Goal: Task Accomplishment & Management: Manage account settings

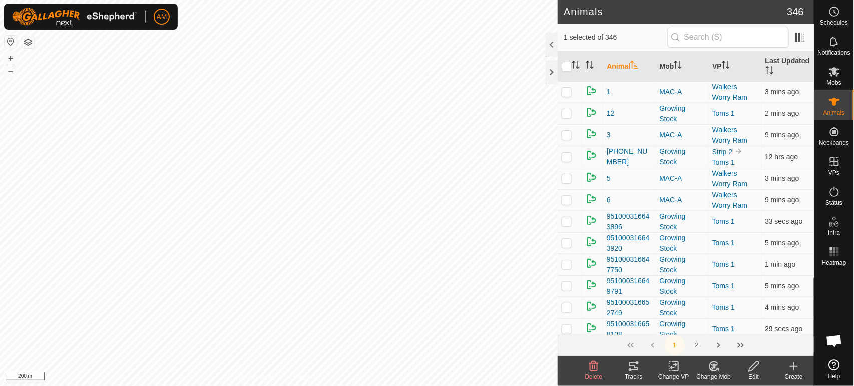
click at [681, 374] on div "Change VP" at bounding box center [673, 377] width 40 height 9
click at [690, 321] on link "Choose VP..." at bounding box center [703, 324] width 99 height 20
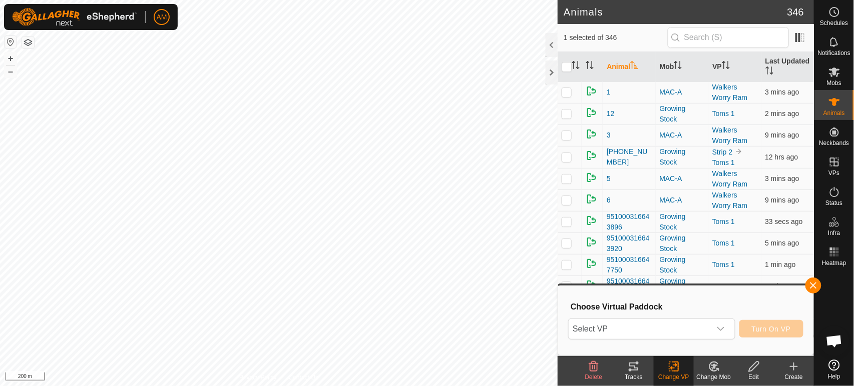
click at [646, 332] on span "Select VP" at bounding box center [639, 329] width 142 height 20
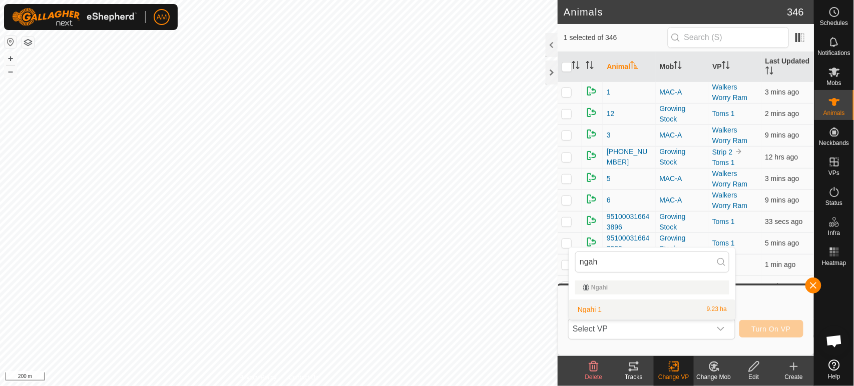
type input "ngah"
click at [599, 307] on li "Ngahi 1 9.23 ha" at bounding box center [652, 310] width 166 height 20
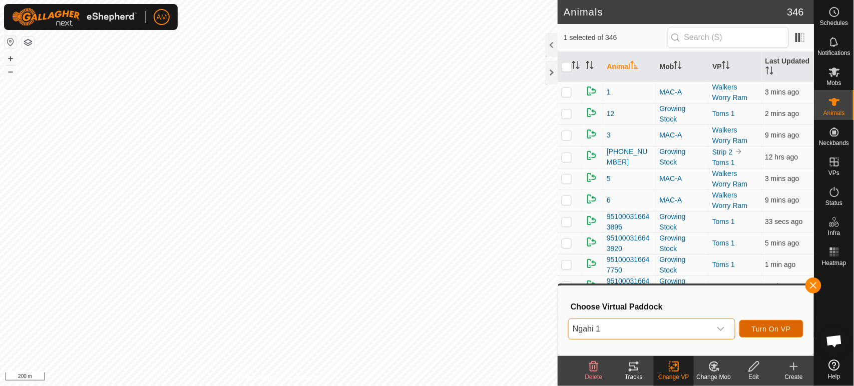
click at [758, 332] on span "Turn On VP" at bounding box center [771, 329] width 39 height 8
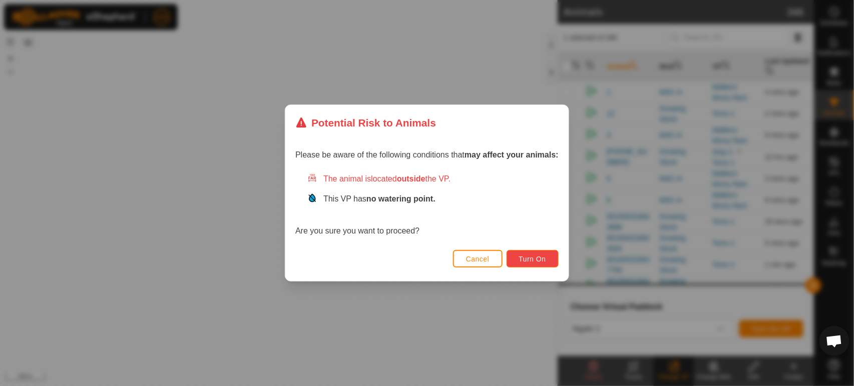
click at [531, 265] on button "Turn On" at bounding box center [532, 259] width 52 height 18
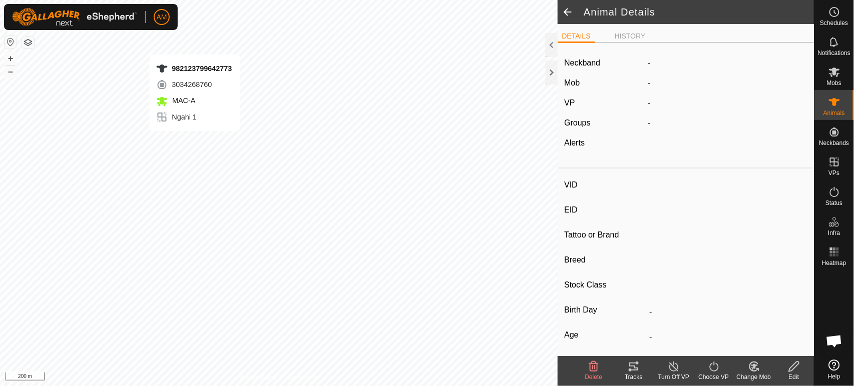
type input "-"
type input "982123799642773"
type input "-"
type input "Angus"
type input "Cow"
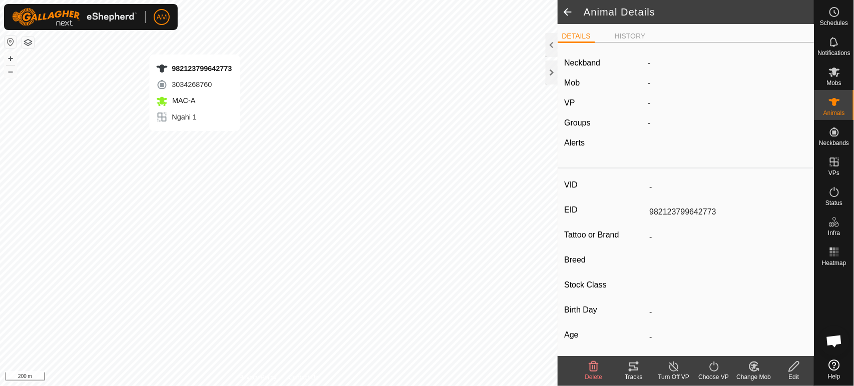
type input "-"
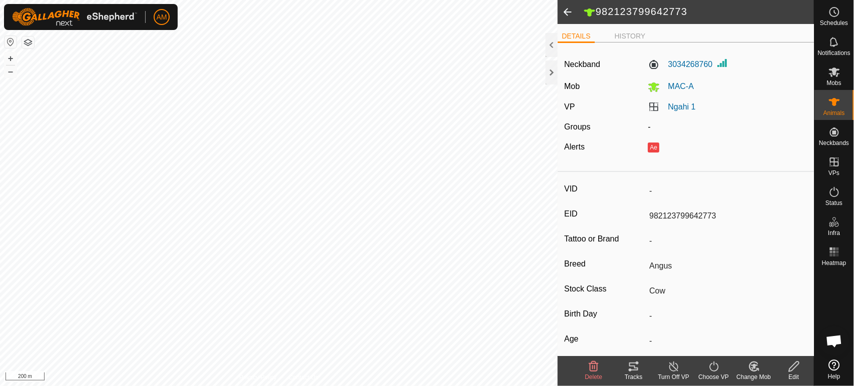
click at [566, 14] on span at bounding box center [567, 12] width 20 height 24
drag, startPoint x: 663, startPoint y: 64, endPoint x: 708, endPoint y: 65, distance: 45.0
click at [708, 65] on label "3034268760" at bounding box center [679, 65] width 65 height 12
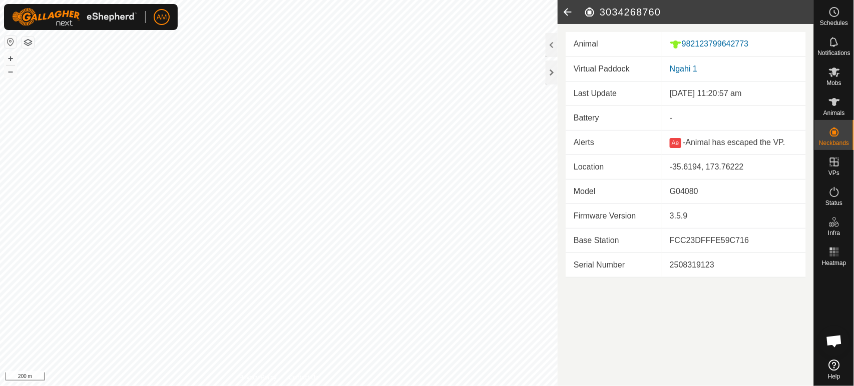
click at [566, 12] on icon at bounding box center [567, 12] width 20 height 24
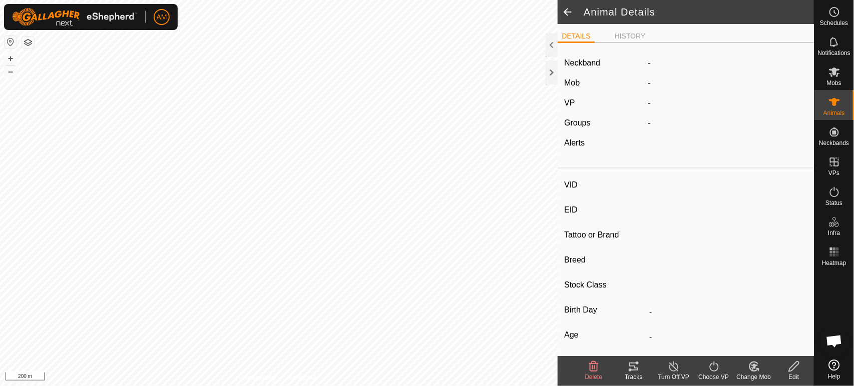
type input "-"
type input "982123799642773"
type input "-"
type input "Angus"
type input "Cow"
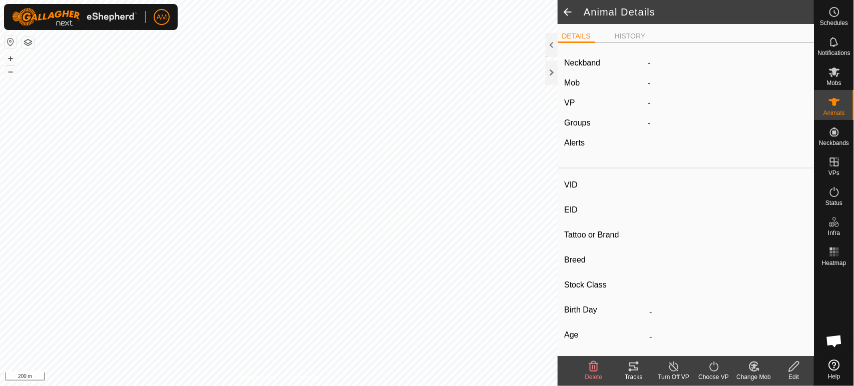
type input "-"
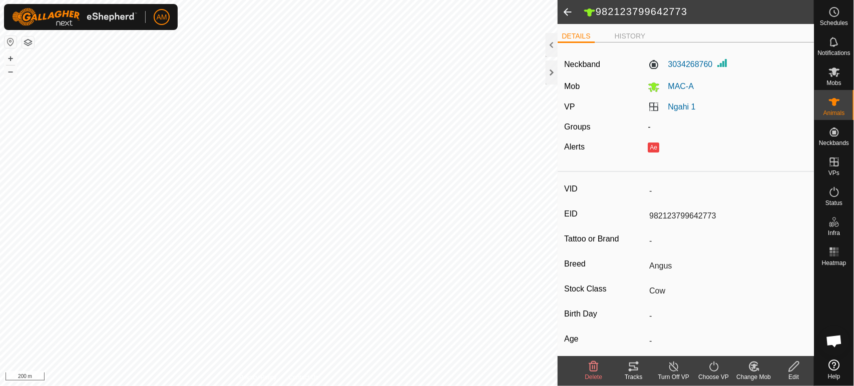
click at [565, 8] on span at bounding box center [567, 12] width 20 height 24
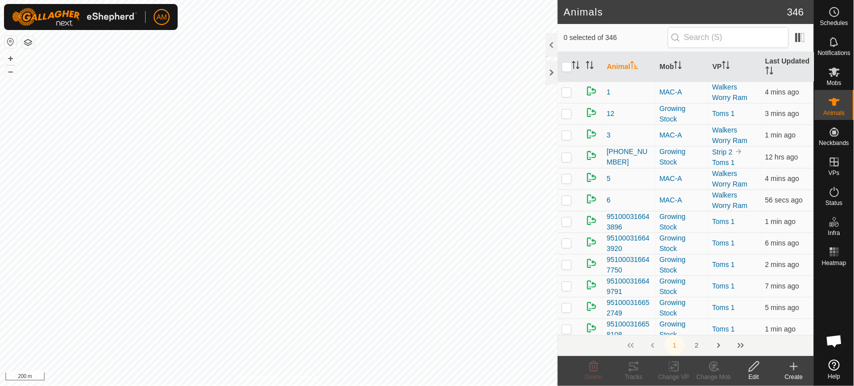
click at [709, 36] on input "text" at bounding box center [727, 37] width 121 height 21
type input "[PERSON_NAME][EMAIL_ADDRESS][DOMAIN_NAME]"
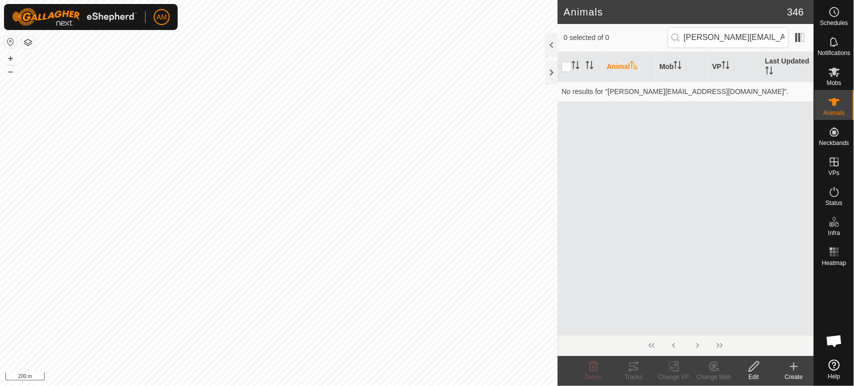
drag, startPoint x: 773, startPoint y: 38, endPoint x: 573, endPoint y: 55, distance: 199.9
click at [573, 55] on div "0 selected of 0 [PERSON_NAME][EMAIL_ADDRESS][DOMAIN_NAME] Animal Mob VP Last Up…" at bounding box center [685, 190] width 256 height 332
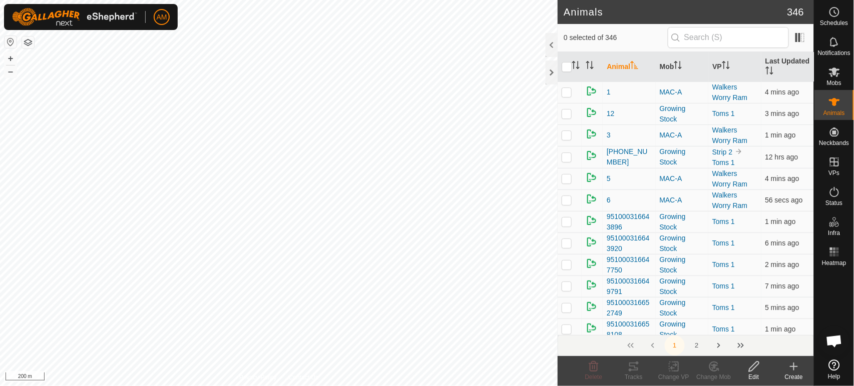
click at [704, 35] on input "text" at bounding box center [727, 37] width 121 height 21
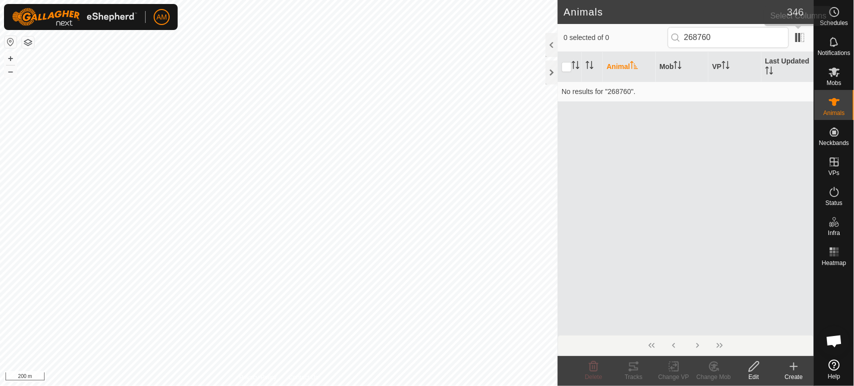
type input "268760"
click at [801, 39] on span at bounding box center [800, 38] width 16 height 16
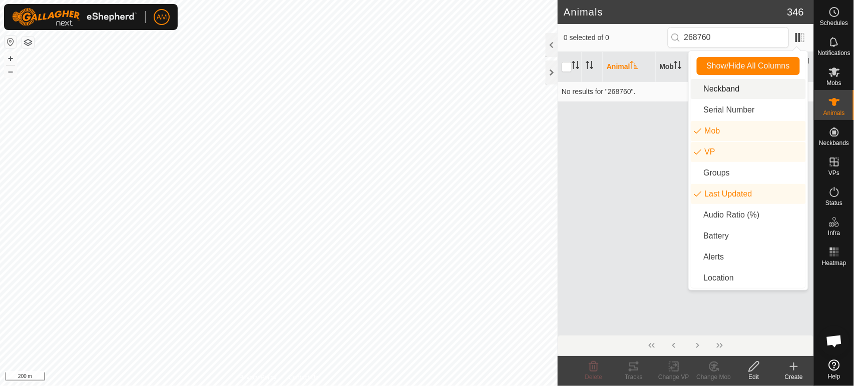
click at [721, 92] on li "Neckband" at bounding box center [747, 89] width 115 height 20
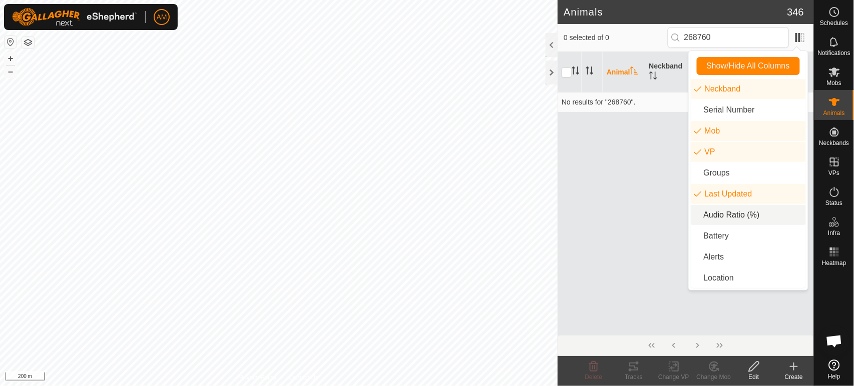
click at [723, 217] on li "Audio Ratio (%)" at bounding box center [747, 215] width 115 height 20
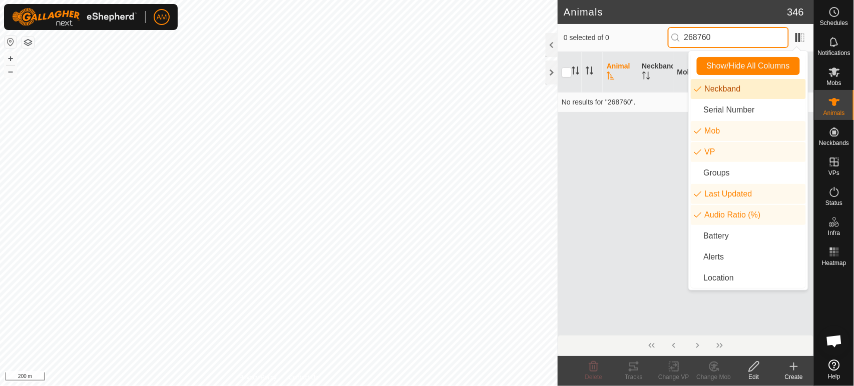
click at [727, 35] on input "268760" at bounding box center [727, 37] width 121 height 21
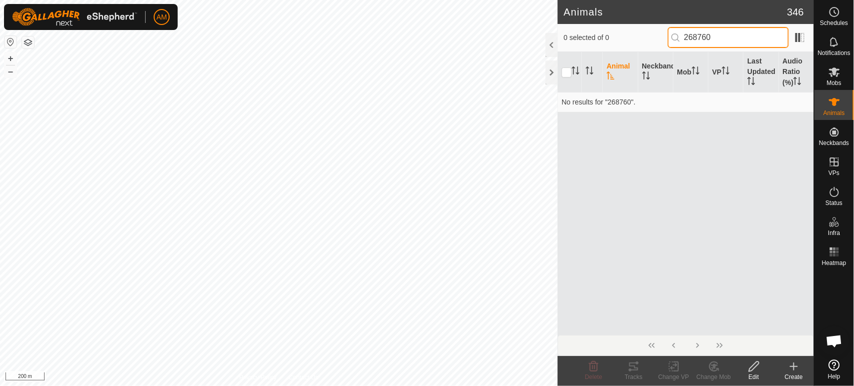
drag, startPoint x: 717, startPoint y: 45, endPoint x: 645, endPoint y: 37, distance: 71.9
click at [645, 37] on div "0 selected of 0 268760" at bounding box center [685, 37] width 244 height 21
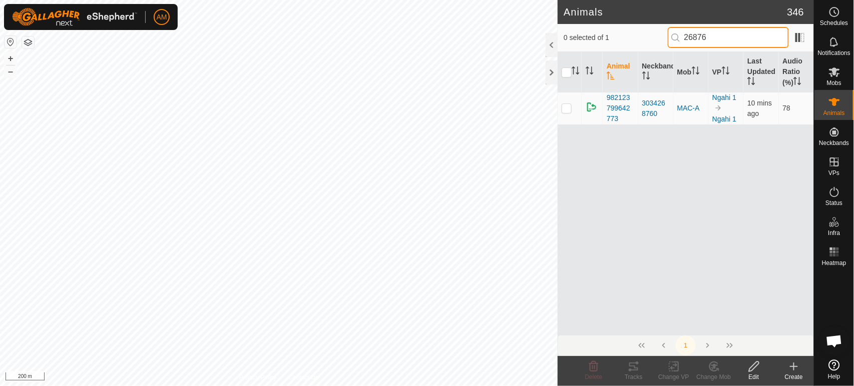
type input "268760"
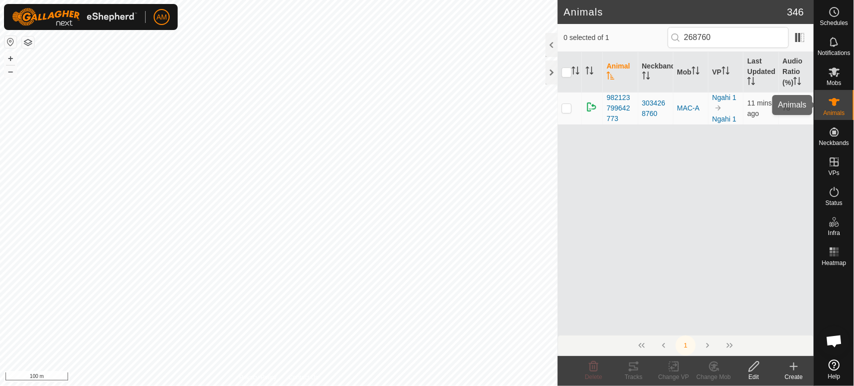
click at [840, 105] on es-animals-svg-icon at bounding box center [834, 102] width 18 height 16
click at [568, 72] on input "checkbox" at bounding box center [566, 73] width 10 height 10
checkbox input "true"
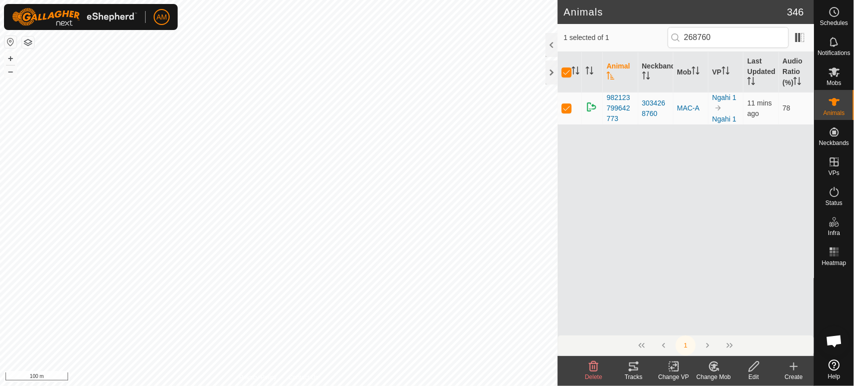
click at [568, 72] on input "checkbox" at bounding box center [566, 73] width 10 height 10
checkbox input "false"
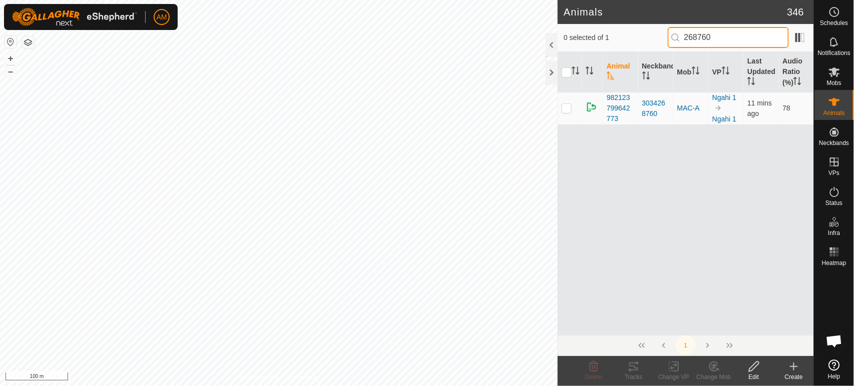
click at [424, 26] on div "Animals 346 0 selected of 1 268760 Animal Neckband Mob VP Last Updated Audio Ra…" at bounding box center [407, 193] width 814 height 386
drag, startPoint x: 725, startPoint y: 42, endPoint x: 622, endPoint y: 33, distance: 102.5
click at [622, 33] on div "0 selected of 1 268760" at bounding box center [685, 37] width 244 height 21
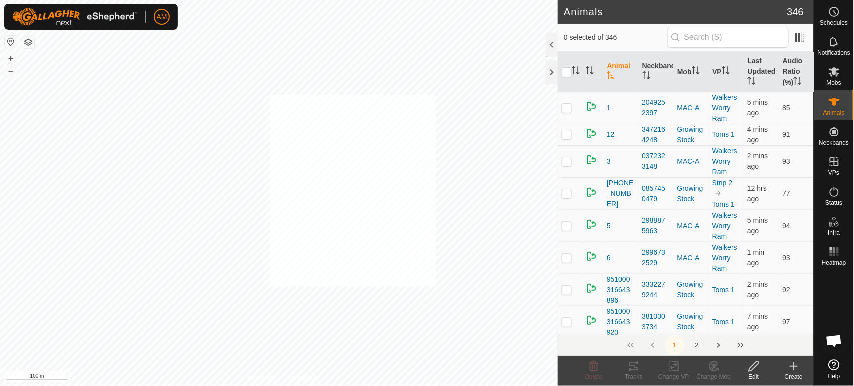
checkbox input "true"
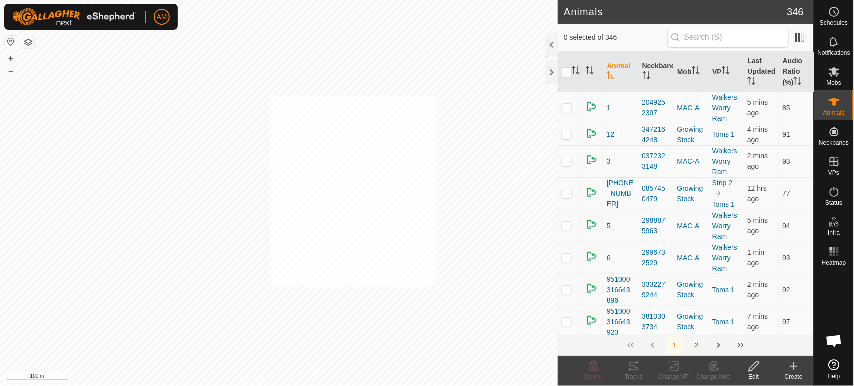
checkbox input "true"
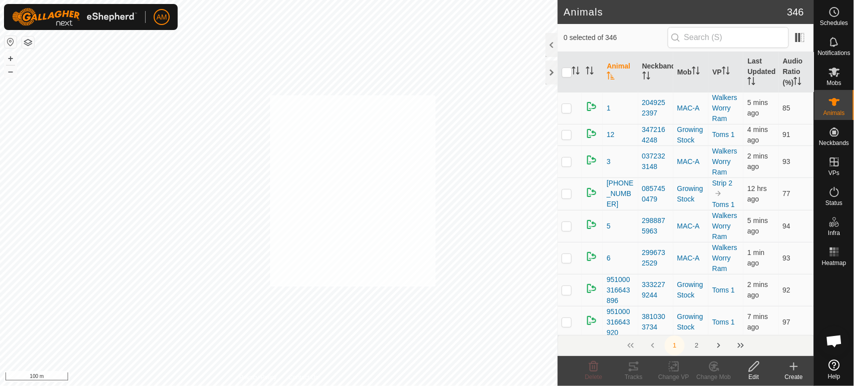
checkbox input "true"
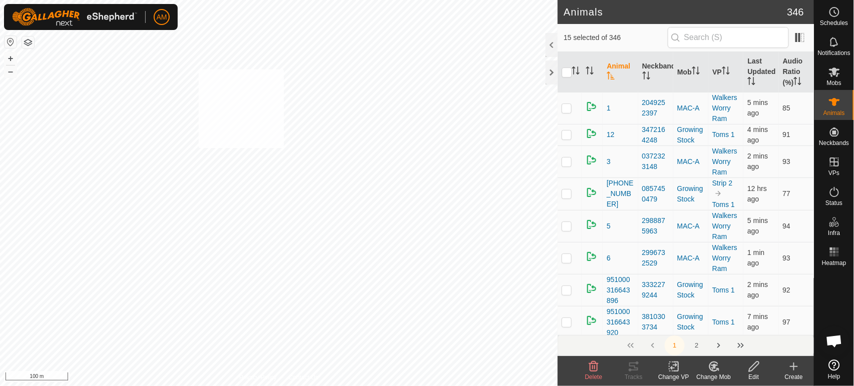
checkbox input "true"
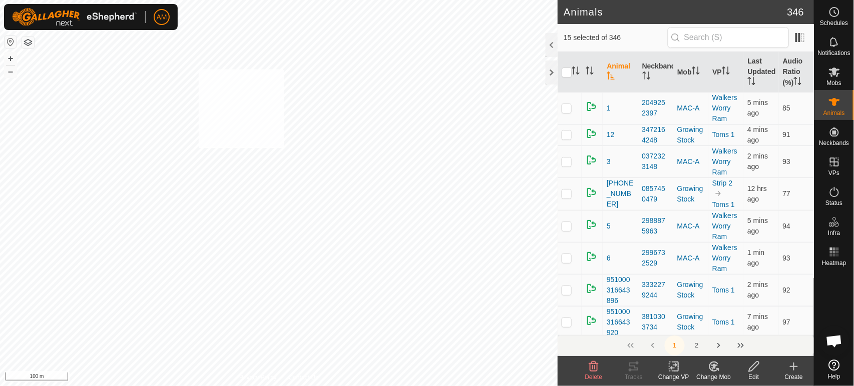
checkbox input "true"
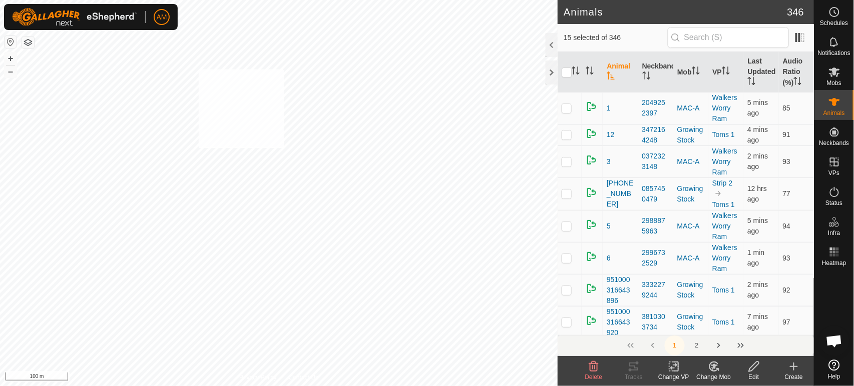
checkbox input "true"
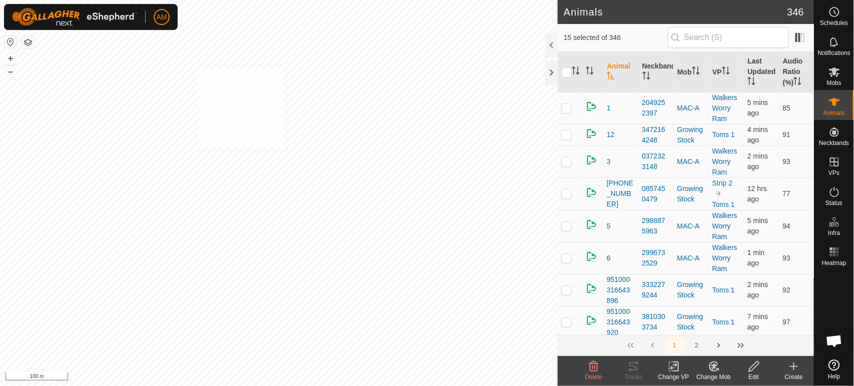
checkbox input "true"
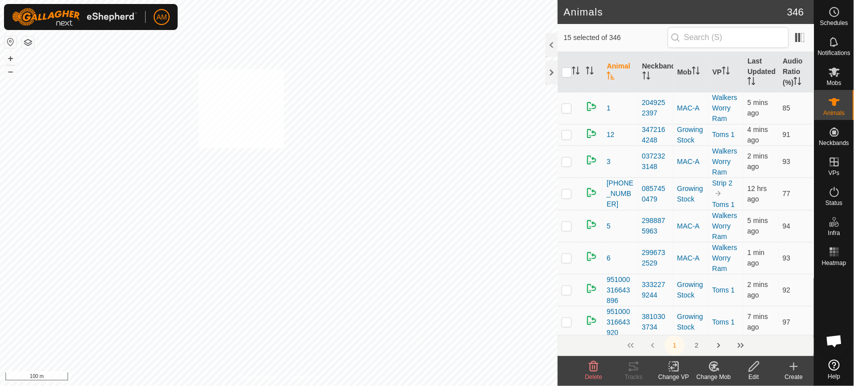
checkbox input "true"
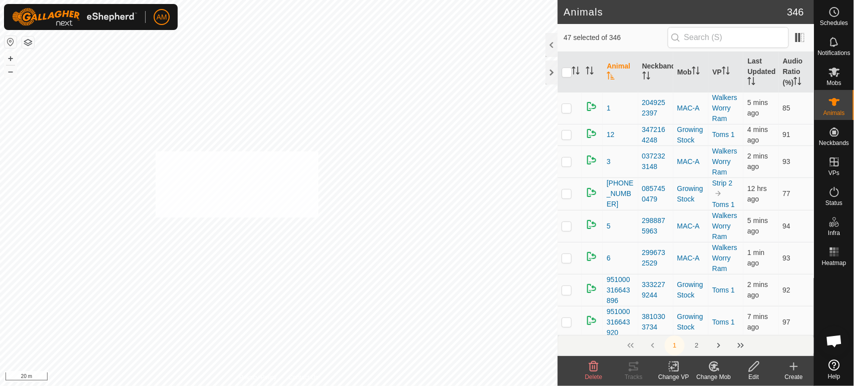
checkbox input "true"
click at [667, 368] on change-vp-svg-icon at bounding box center [673, 367] width 40 height 12
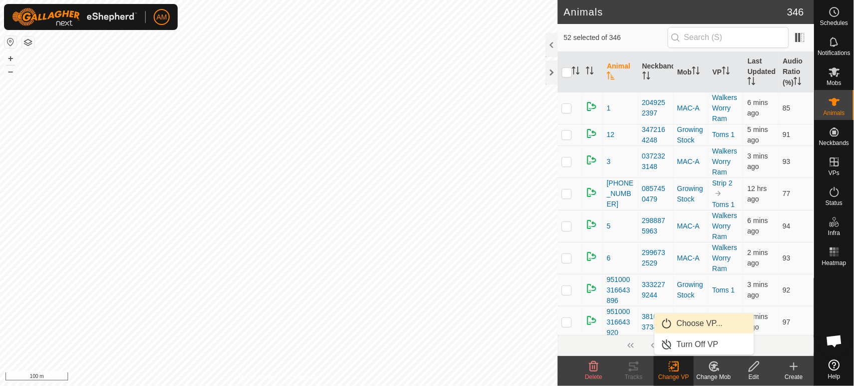
click at [686, 327] on link "Choose VP..." at bounding box center [703, 324] width 99 height 20
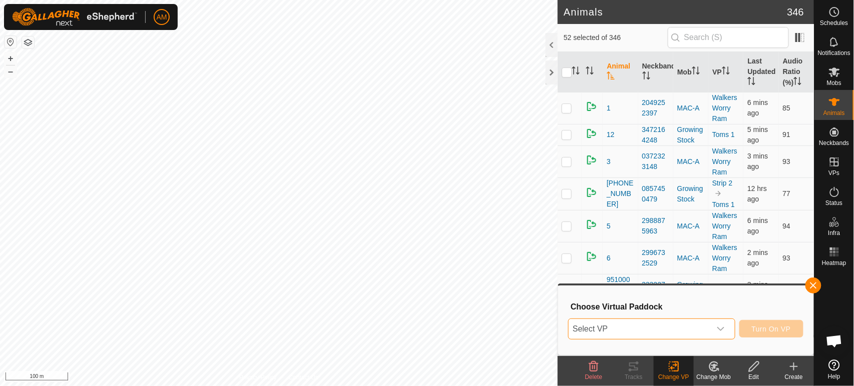
click at [692, 324] on span "Select VP" at bounding box center [639, 329] width 142 height 20
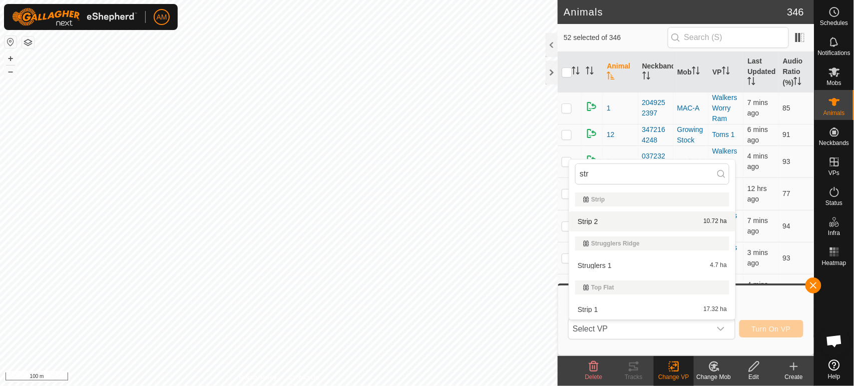
type input "str"
click at [637, 215] on li "Strip 2 10.72 ha" at bounding box center [652, 222] width 166 height 20
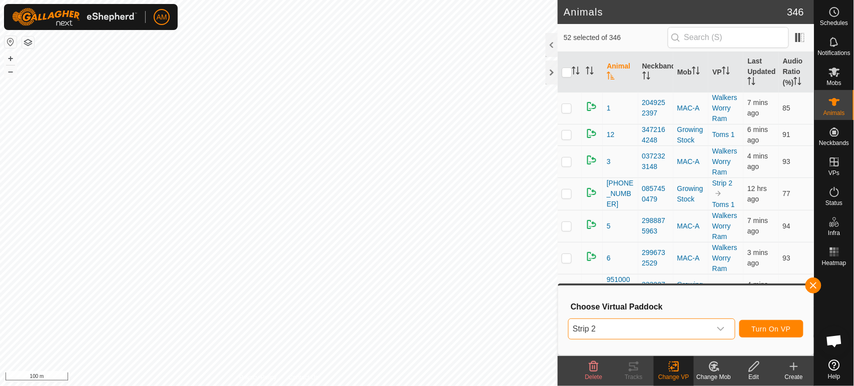
click at [656, 330] on span "Strip 2" at bounding box center [639, 329] width 142 height 20
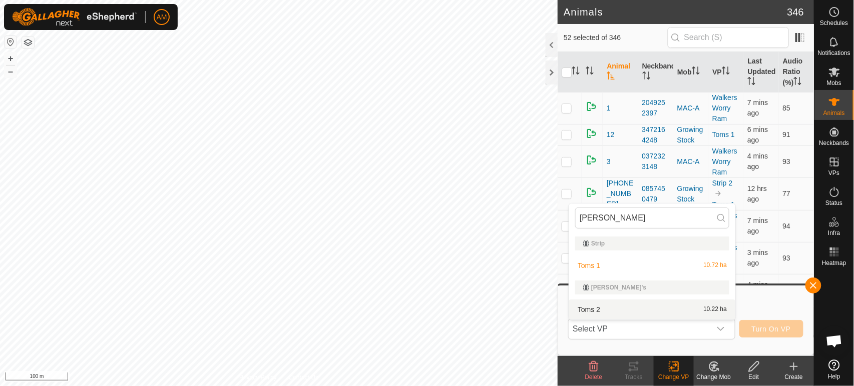
type input "[PERSON_NAME]"
click at [612, 313] on li "Toms 2 10.22 ha" at bounding box center [652, 310] width 166 height 20
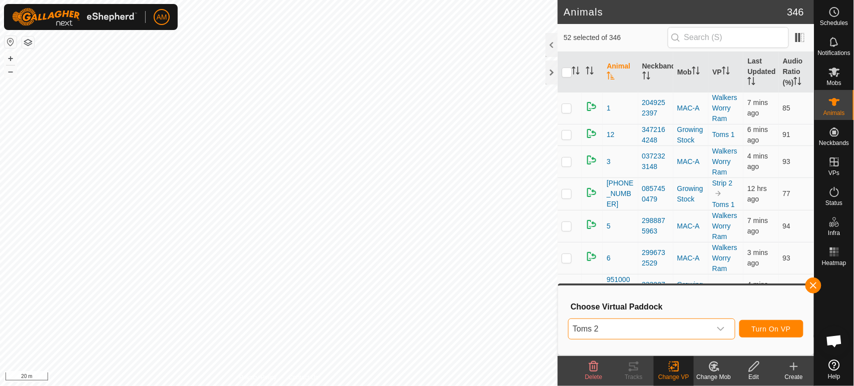
click at [817, 283] on button "button" at bounding box center [813, 286] width 16 height 16
